Goal: Task Accomplishment & Management: Manage account settings

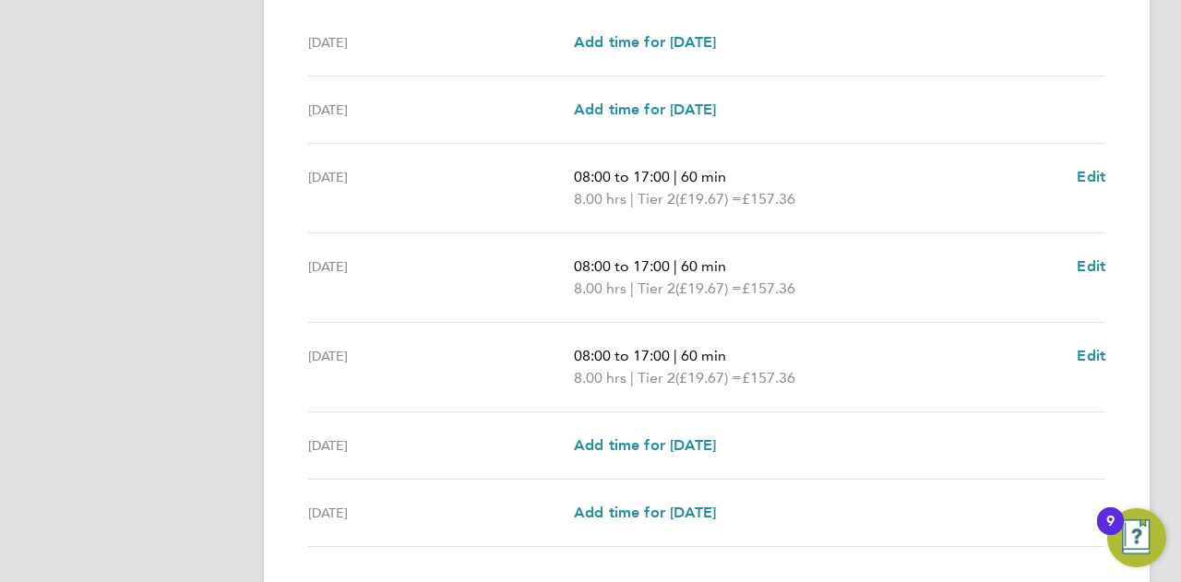
scroll to position [703, 0]
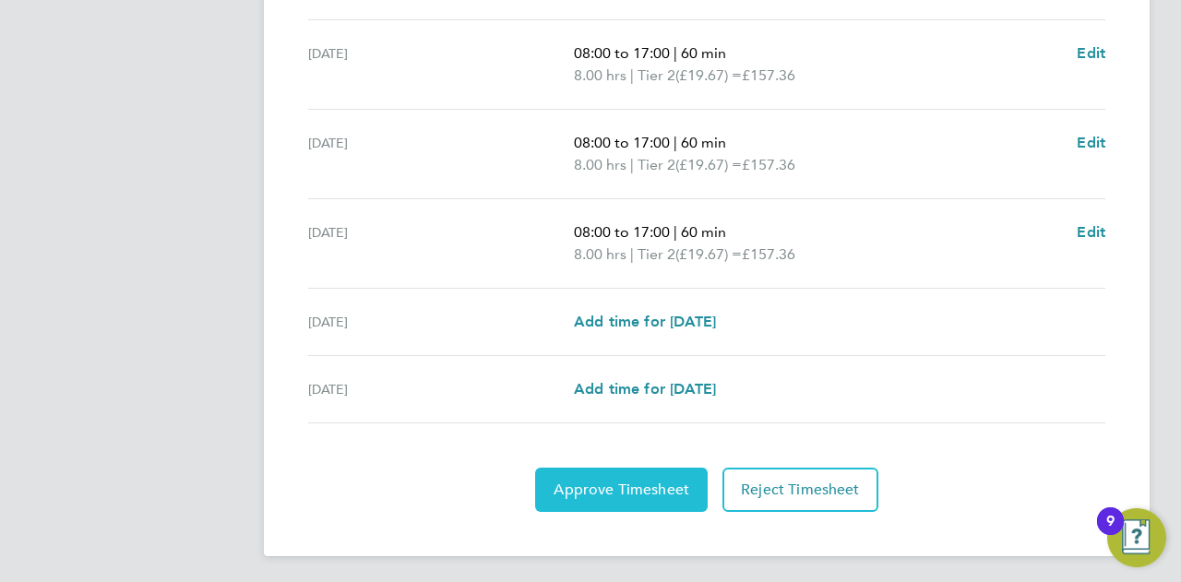
click at [630, 492] on span "Approve Timesheet" at bounding box center [622, 490] width 136 height 18
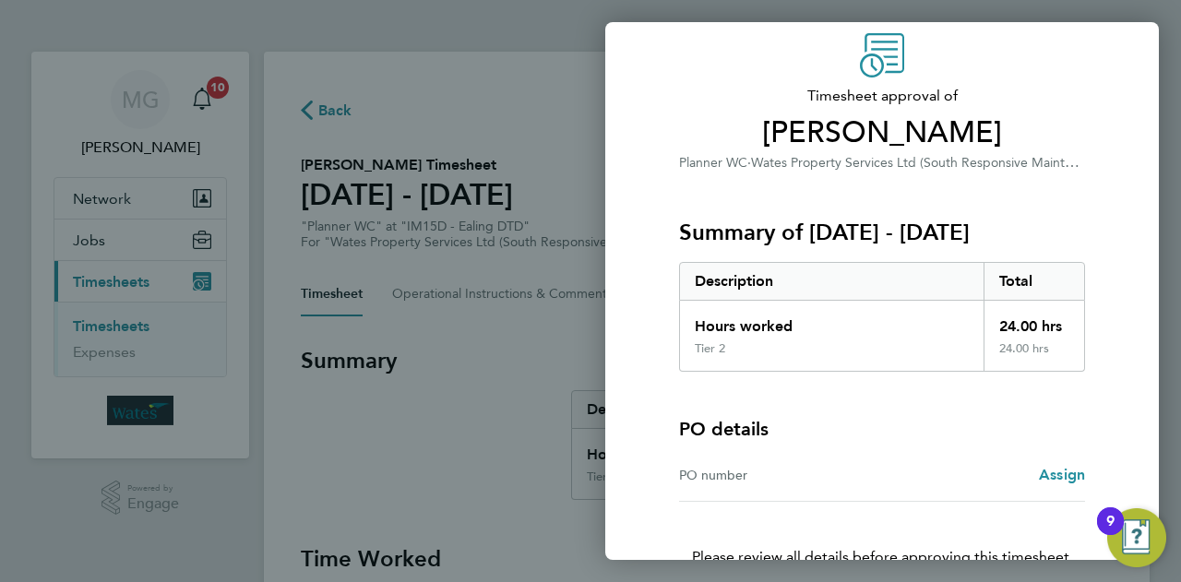
scroll to position [173, 0]
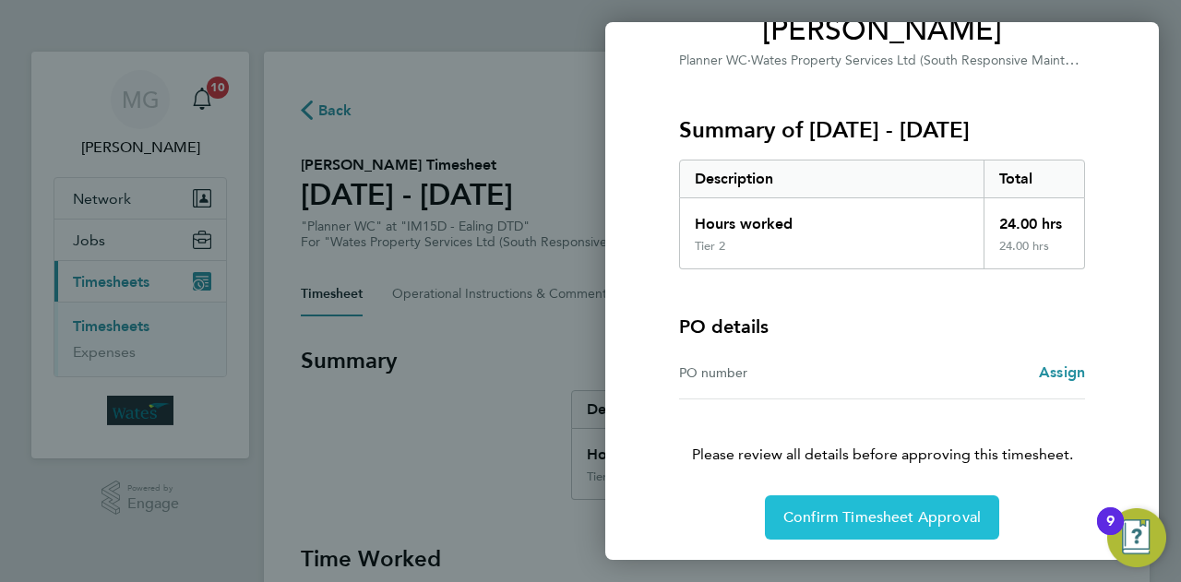
click at [856, 508] on span "Confirm Timesheet Approval" at bounding box center [881, 517] width 197 height 18
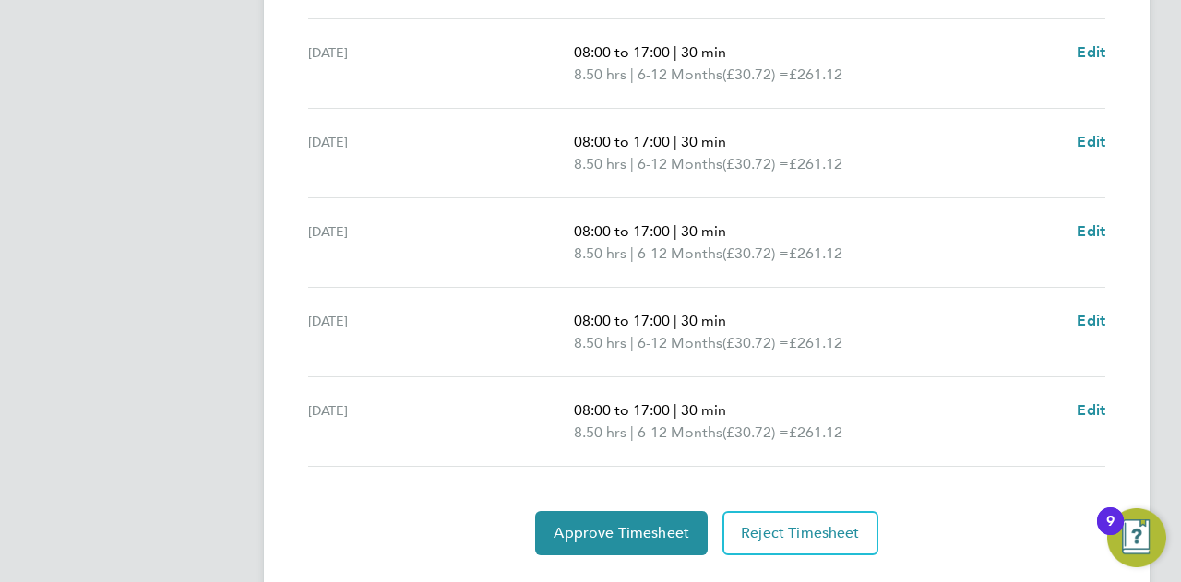
scroll to position [747, 0]
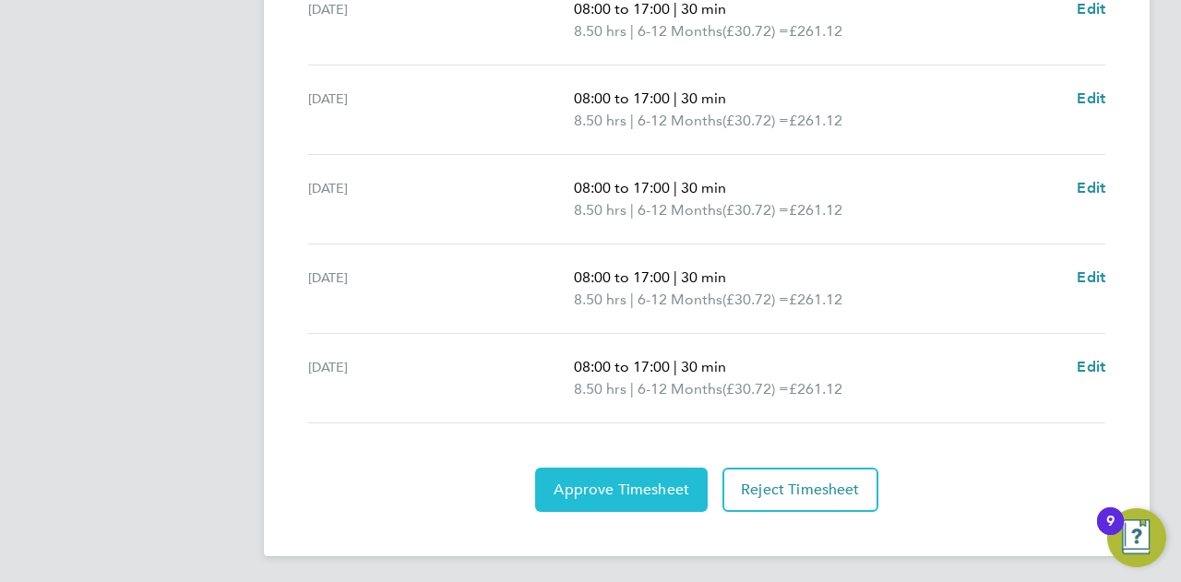
click at [647, 483] on span "Approve Timesheet" at bounding box center [622, 490] width 136 height 18
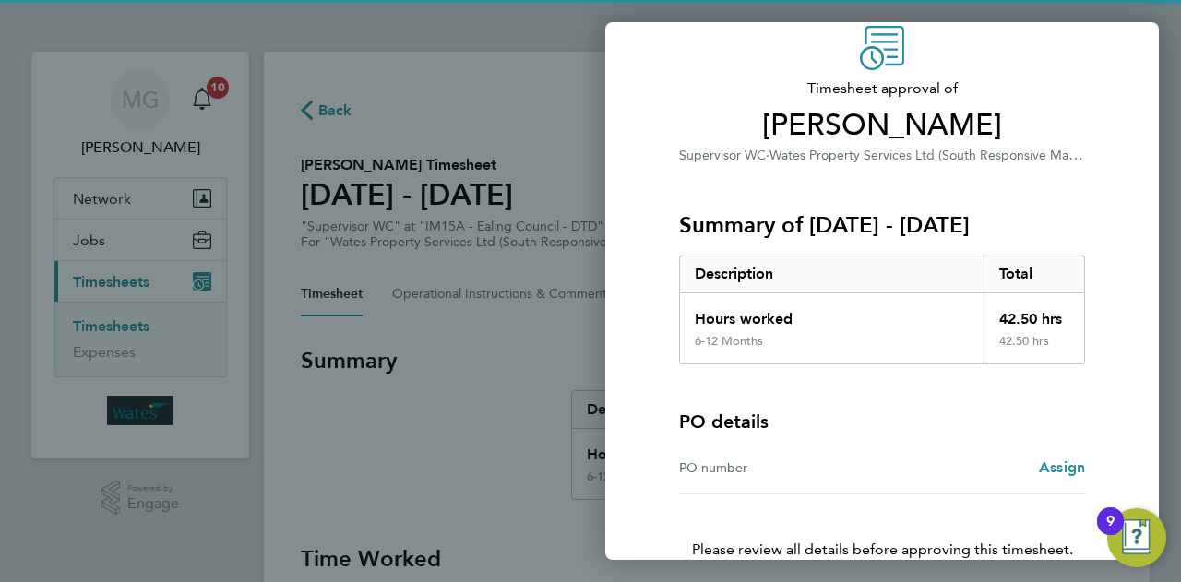
scroll to position [173, 0]
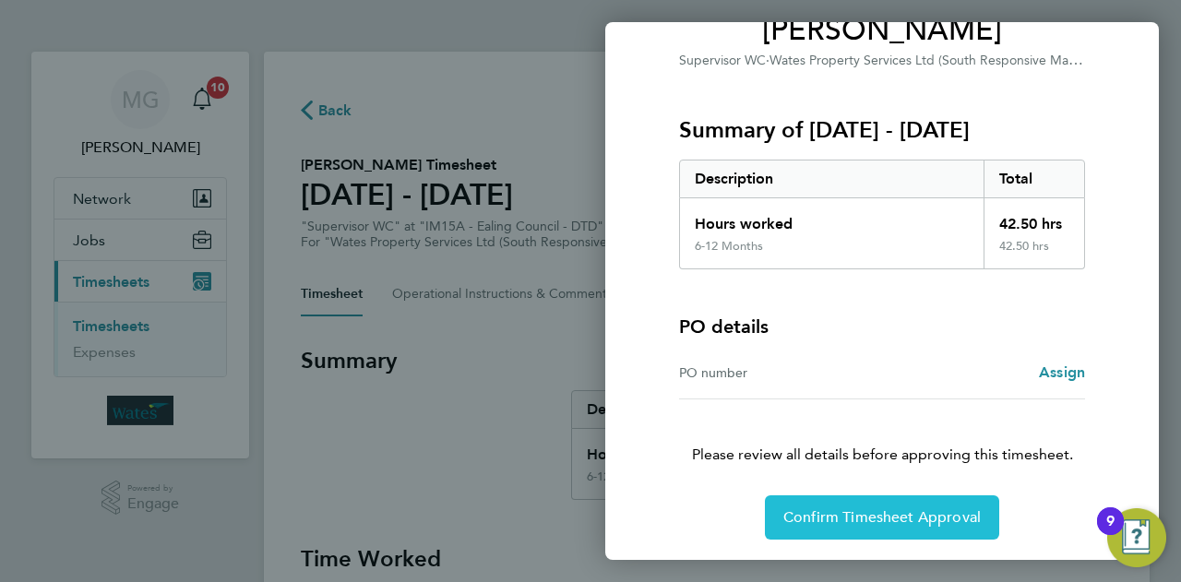
click at [907, 510] on span "Confirm Timesheet Approval" at bounding box center [881, 517] width 197 height 18
